Goal: Entertainment & Leisure: Consume media (video, audio)

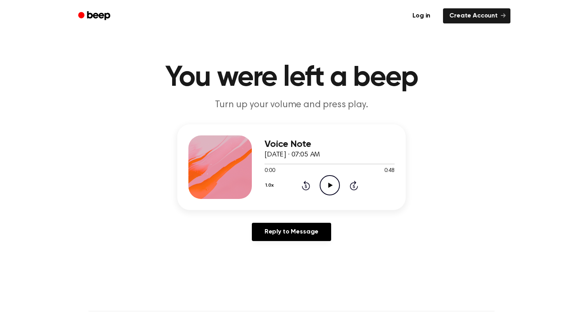
click at [332, 186] on icon "Play Audio" at bounding box center [330, 185] width 20 height 20
click at [332, 186] on icon "Pause Audio" at bounding box center [330, 185] width 20 height 20
drag, startPoint x: 267, startPoint y: 163, endPoint x: 250, endPoint y: 167, distance: 17.4
click at [250, 167] on div "Voice Note [DATE] · 07:05 AM 0:01 0:48 Your browser does not support the [objec…" at bounding box center [291, 167] width 228 height 86
click at [444, 111] on header "You were left a beep Turn up your volume and press play." at bounding box center [292, 87] width 564 height 48
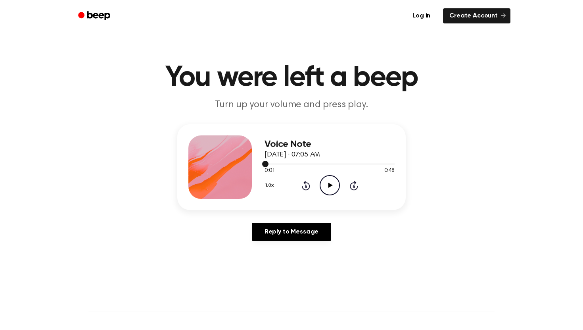
click at [266, 164] on span at bounding box center [265, 164] width 6 height 6
drag, startPoint x: 266, startPoint y: 164, endPoint x: 258, endPoint y: 163, distance: 8.0
click at [258, 163] on div "Voice Note [DATE] · 07:05 AM 0:00 0:48 Your browser does not support the [objec…" at bounding box center [291, 167] width 228 height 86
click at [326, 180] on icon "Play Audio" at bounding box center [330, 185] width 20 height 20
click at [329, 184] on icon at bounding box center [330, 184] width 4 height 5
